Goal: Information Seeking & Learning: Learn about a topic

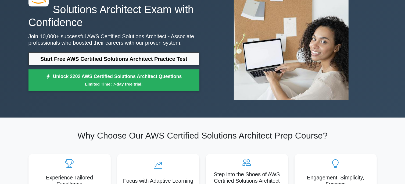
scroll to position [48, 0]
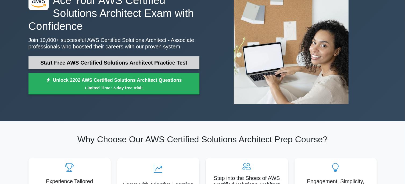
click at [141, 64] on link "Start Free AWS Certified Solutions Architect Practice Test" at bounding box center [113, 62] width 171 height 13
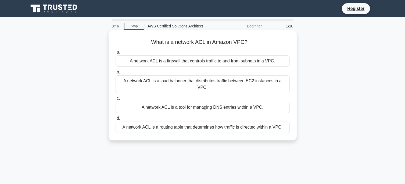
click at [179, 63] on div "A network ACL is a firewall that controls traffic to and from subnets in a VPC." at bounding box center [203, 60] width 174 height 11
click at [116, 54] on input "a. A network ACL is a firewall that controls traffic to and from subnets in a V…" at bounding box center [116, 52] width 0 height 3
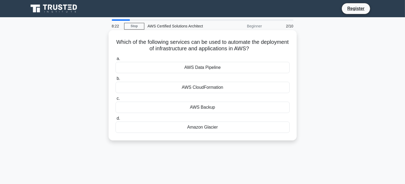
click at [191, 88] on div "AWS CloudFormation" at bounding box center [203, 87] width 174 height 11
click at [116, 80] on input "b. AWS CloudFormation" at bounding box center [116, 78] width 0 height 3
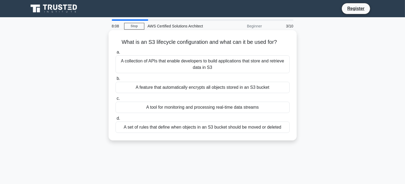
click at [214, 129] on div "A set of rules that define when objects in an S3 bucket should be moved or dele…" at bounding box center [203, 126] width 174 height 11
click at [116, 120] on input "d. A set of rules that define when objects in an S3 bucket should be moved or d…" at bounding box center [116, 118] width 0 height 3
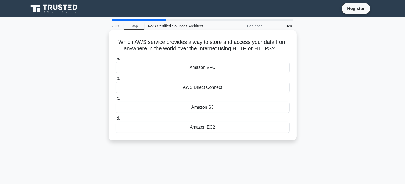
click at [226, 108] on div "Amazon S3" at bounding box center [203, 107] width 174 height 11
click at [116, 100] on input "c. Amazon S3" at bounding box center [116, 98] width 0 height 3
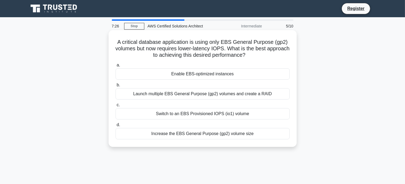
click at [214, 94] on div "Launch multiple EBS General Purpose (gp2) volumes and create a RAID" at bounding box center [203, 93] width 174 height 11
click at [116, 87] on input "b. Launch multiple EBS General Purpose (gp2) volumes and create a RAID" at bounding box center [116, 84] width 0 height 3
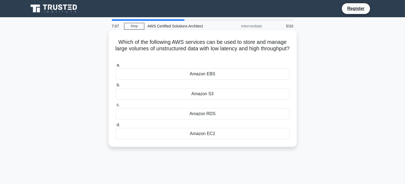
click at [205, 73] on div "Amazon EBS" at bounding box center [203, 73] width 174 height 11
click at [116, 67] on input "a. Amazon EBS" at bounding box center [116, 64] width 0 height 3
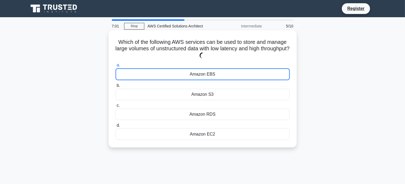
click at [209, 96] on div "Amazon S3" at bounding box center [203, 94] width 174 height 11
click at [116, 87] on input "b. Amazon S3" at bounding box center [116, 85] width 0 height 3
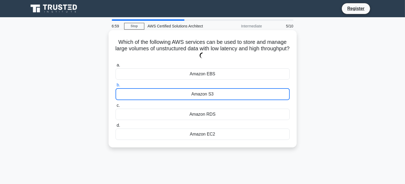
click at [204, 72] on div "Amazon EBS" at bounding box center [203, 73] width 174 height 11
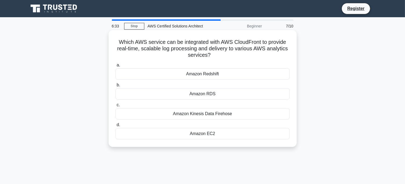
click at [196, 114] on div "Amazon Kinesis Data Firehose" at bounding box center [203, 113] width 174 height 11
click at [116, 107] on input "c. Amazon Kinesis Data Firehose" at bounding box center [116, 104] width 0 height 3
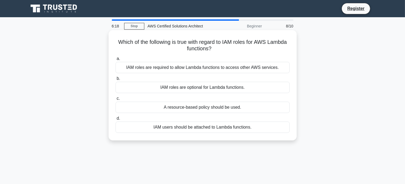
click at [192, 69] on div "IAM roles are required to allow Lambda functions to access other AWS services." at bounding box center [203, 67] width 174 height 11
click at [116, 60] on input "a. IAM roles are required to allow Lambda functions to access other AWS service…" at bounding box center [116, 58] width 0 height 3
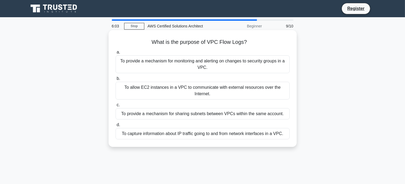
click at [183, 93] on div "To allow EC2 instances in a VPC to communicate with external resources over the…" at bounding box center [203, 91] width 174 height 18
click at [116, 80] on input "b. To allow EC2 instances in a VPC to communicate with external resources over …" at bounding box center [116, 78] width 0 height 3
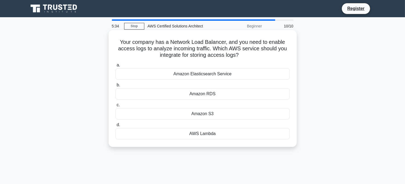
click at [202, 115] on div "Amazon S3" at bounding box center [203, 113] width 174 height 11
click at [116, 107] on input "c. Amazon S3" at bounding box center [116, 104] width 0 height 3
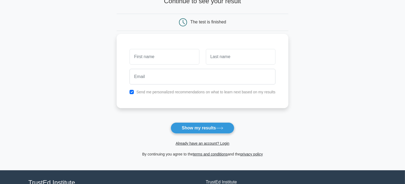
scroll to position [41, 0]
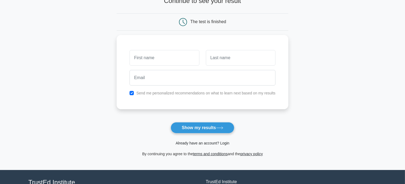
click at [200, 144] on link "Already have an account? Login" at bounding box center [202, 143] width 54 height 4
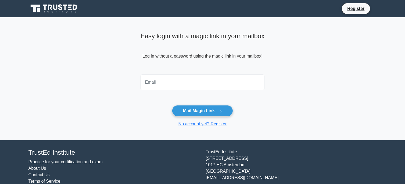
click at [167, 84] on input "email" at bounding box center [203, 82] width 124 height 16
type input "[EMAIL_ADDRESS][DOMAIN_NAME]"
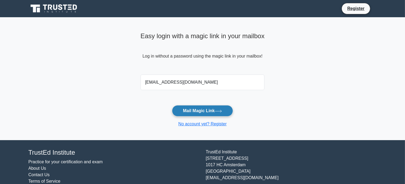
click at [190, 112] on button "Mail Magic Link" at bounding box center [202, 110] width 61 height 11
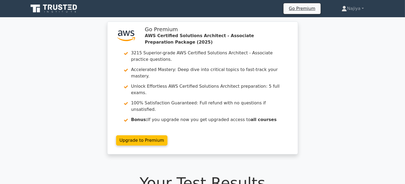
scroll to position [592, 0]
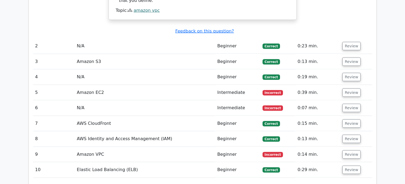
click at [346, 88] on button "Review" at bounding box center [351, 92] width 18 height 8
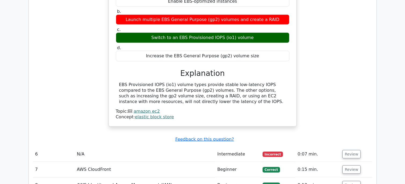
scroll to position [738, 0]
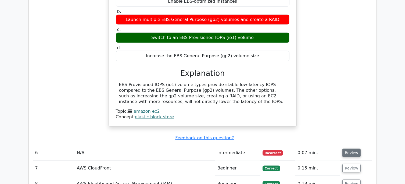
click at [349, 149] on button "Review" at bounding box center [351, 153] width 18 height 8
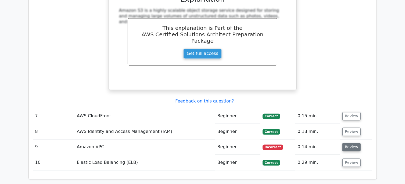
scroll to position [1016, 0]
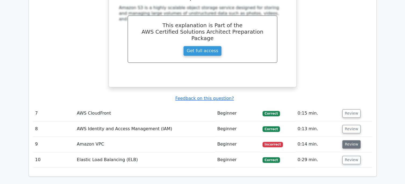
click at [344, 140] on button "Review" at bounding box center [351, 144] width 18 height 8
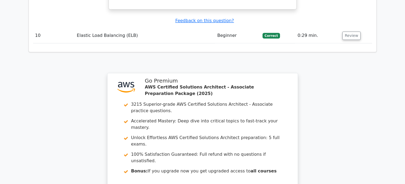
scroll to position [1373, 0]
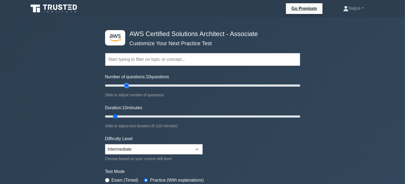
click at [129, 85] on input "Number of questions: 10 questions" at bounding box center [202, 85] width 195 height 6
click at [145, 84] on input "Number of questions: 45 questions" at bounding box center [202, 85] width 195 height 6
type input "40"
click at [142, 84] on input "Number of questions: 40 questions" at bounding box center [202, 85] width 195 height 6
click at [202, 117] on input "Duration: 65 minutes" at bounding box center [202, 116] width 195 height 6
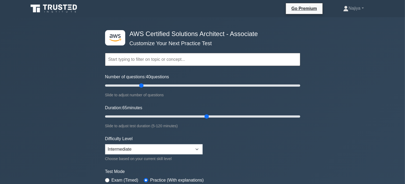
click at [242, 120] on div "Duration: 65 minutes Slide to adjust test duration (5-120 minutes)" at bounding box center [202, 117] width 195 height 24
click at [250, 118] on input "Duration: 65 minutes" at bounding box center [202, 116] width 195 height 6
click at [262, 117] on input "Duration: 100 minutes" at bounding box center [202, 116] width 195 height 6
click at [273, 116] on input "Duration: 105 minutes" at bounding box center [202, 116] width 195 height 6
type input "110"
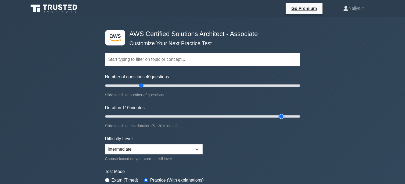
click at [278, 115] on input "Duration: 110 minutes" at bounding box center [202, 116] width 195 height 6
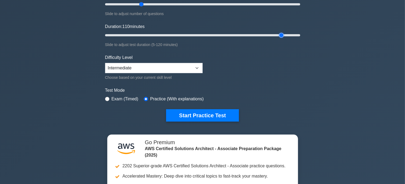
scroll to position [82, 0]
